Goal: Task Accomplishment & Management: Manage account settings

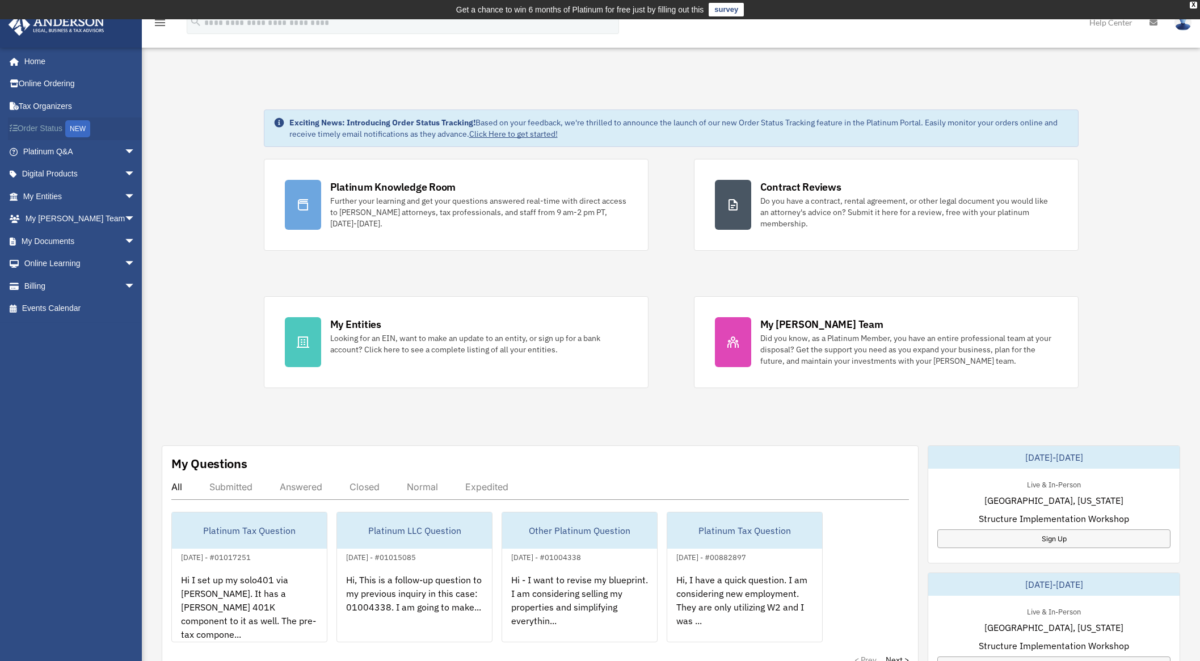
click at [49, 129] on link "Order Status NEW" at bounding box center [80, 128] width 145 height 23
click at [43, 286] on link "Billing arrow_drop_down" at bounding box center [80, 286] width 145 height 23
click at [124, 285] on span "arrow_drop_down" at bounding box center [135, 286] width 23 height 23
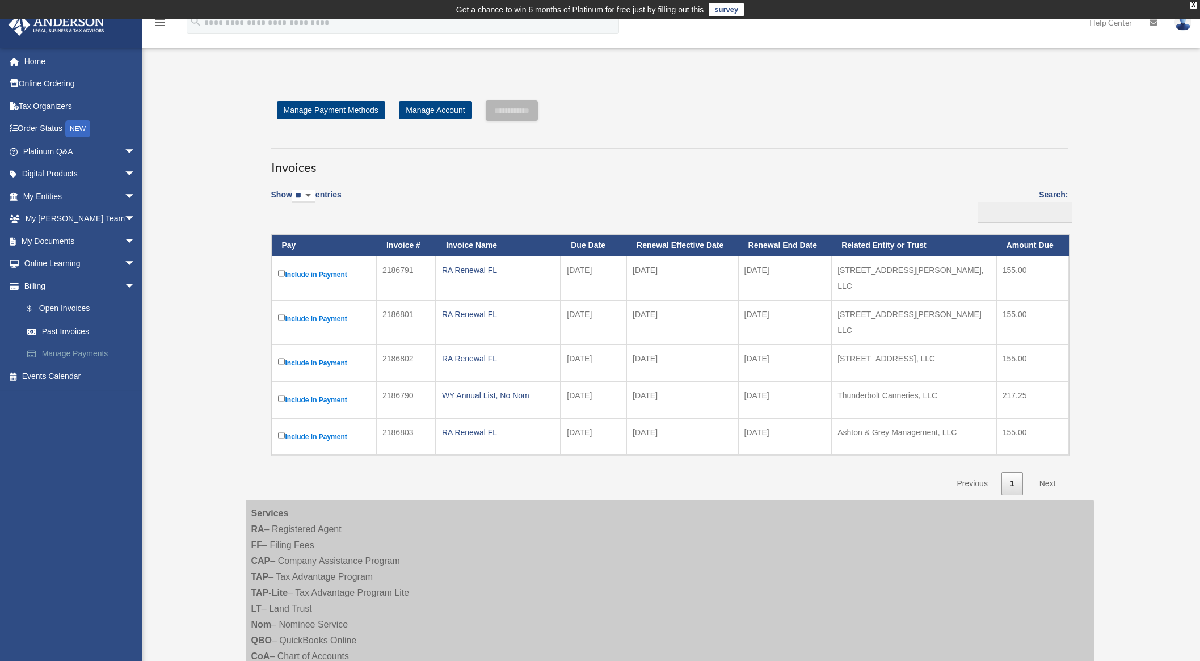
click at [61, 352] on link "Manage Payments" at bounding box center [84, 354] width 137 height 23
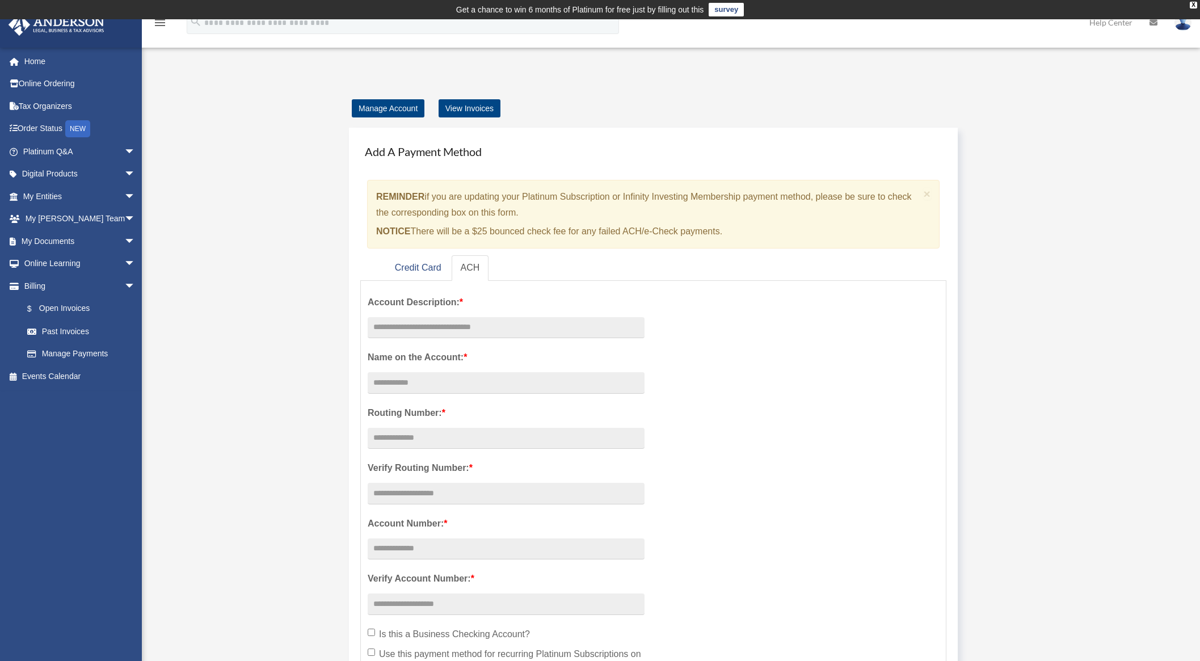
scroll to position [425, 0]
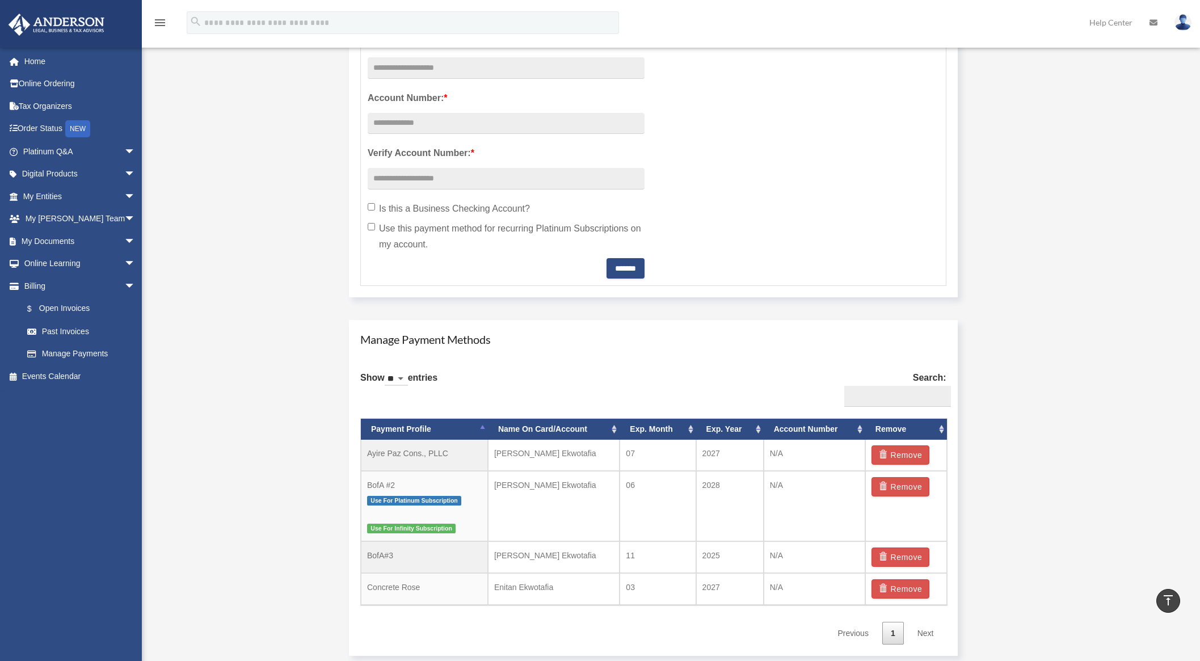
click at [292, 381] on div "Manage Account View Invoices Add A Payment Method × REMINDER if you are updatin…" at bounding box center [669, 171] width 865 height 992
